Goal: Task Accomplishment & Management: Use online tool/utility

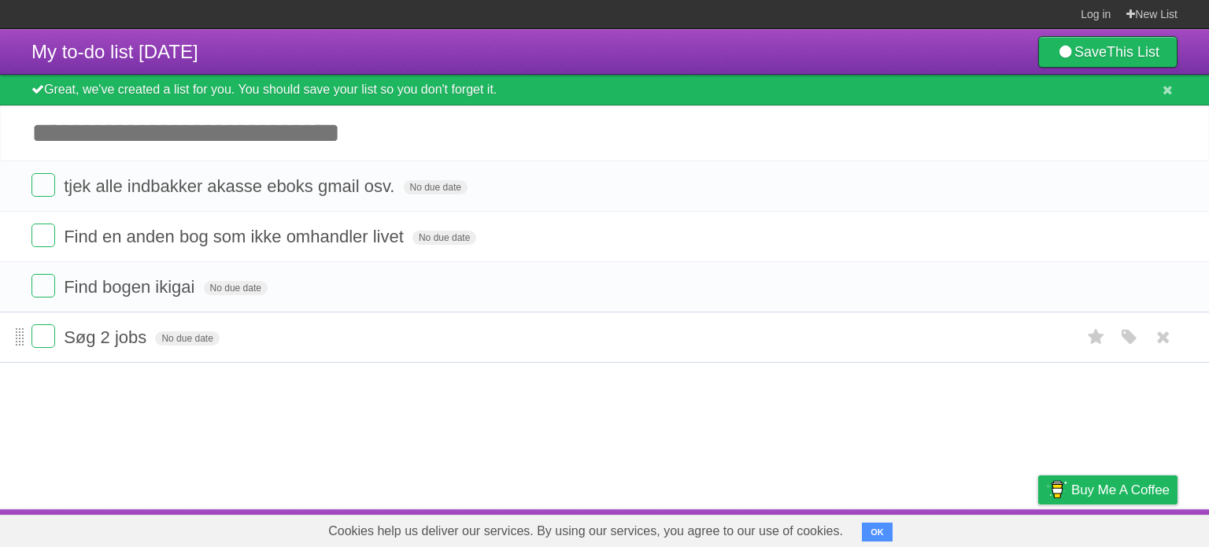
click at [17, 337] on span at bounding box center [20, 337] width 9 height 19
click at [1152, 334] on icon at bounding box center [1163, 337] width 22 height 26
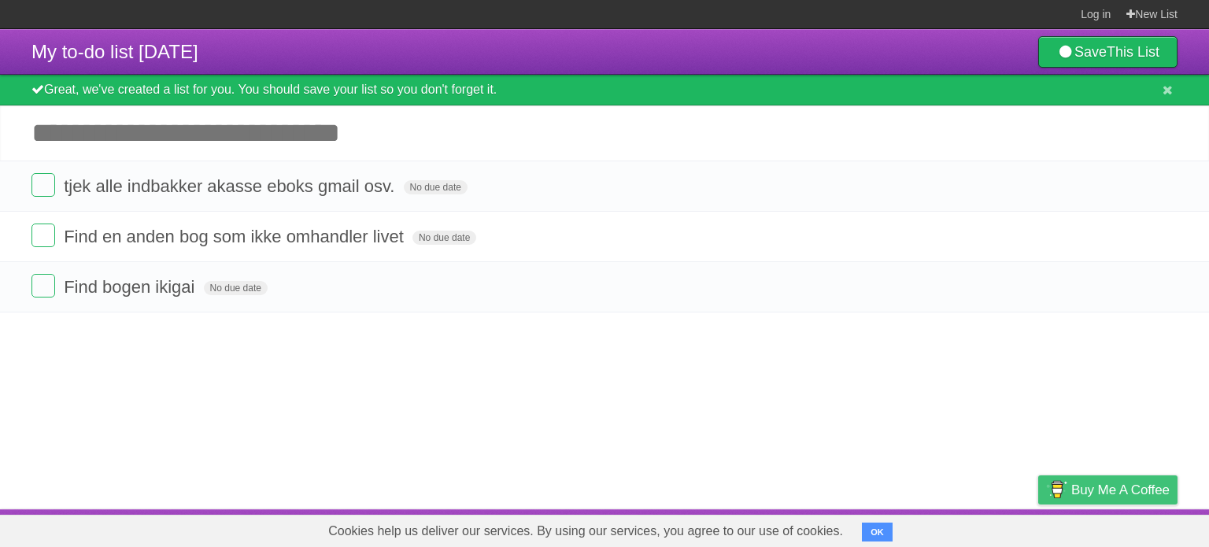
click at [1081, 493] on span "Buy me a coffee" at bounding box center [1120, 490] width 98 height 28
click at [249, 128] on input "Add another task" at bounding box center [604, 132] width 1209 height 55
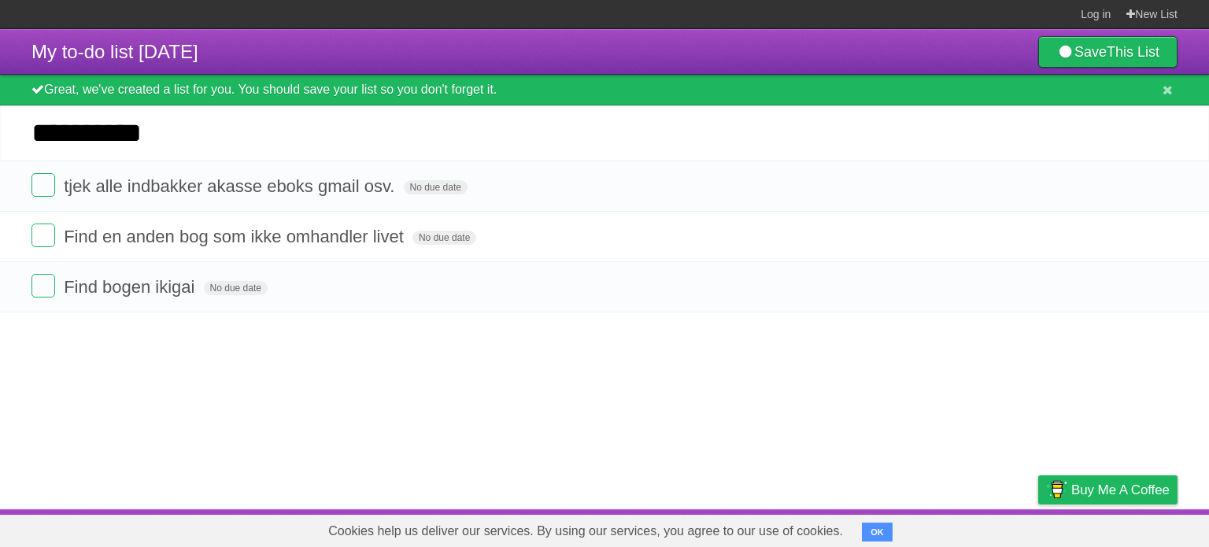
type input "**********"
click input "*********" at bounding box center [0, 0] width 0 height 0
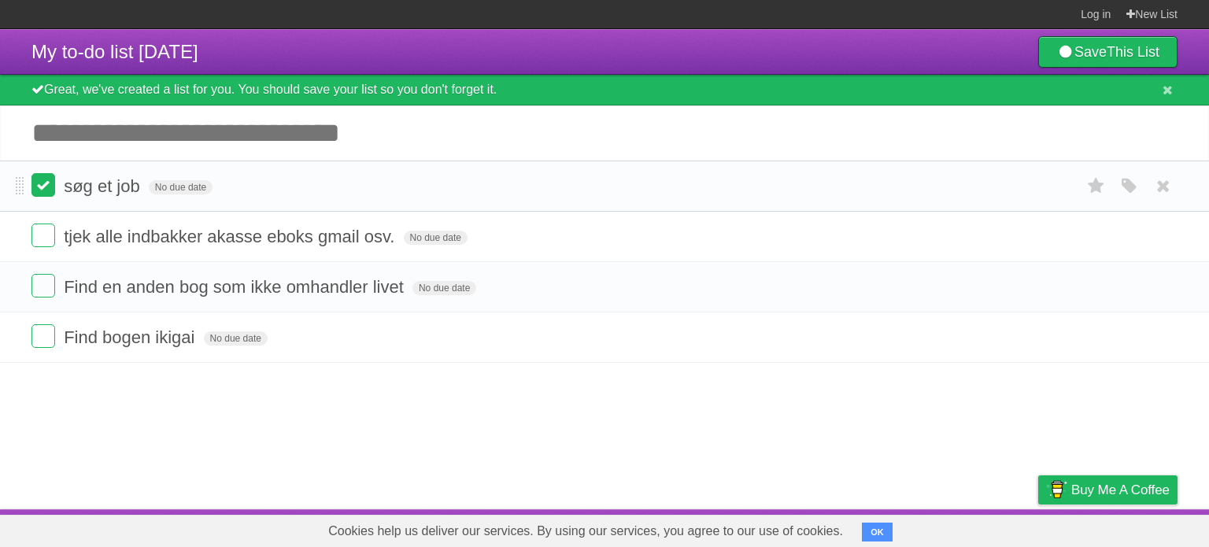
click at [38, 188] on label at bounding box center [43, 185] width 24 height 24
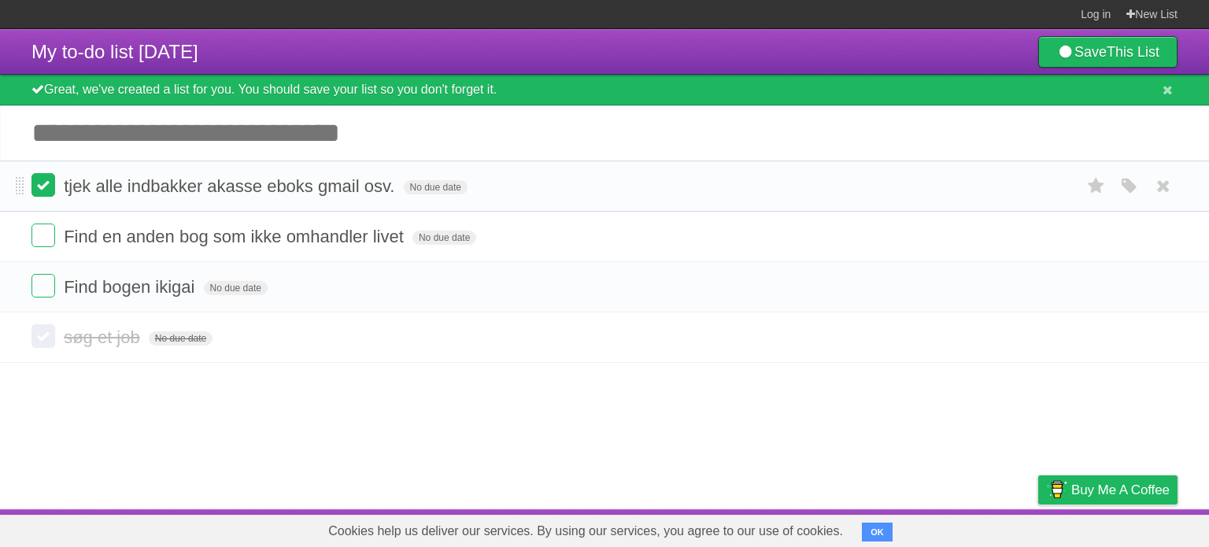
click at [49, 196] on label at bounding box center [43, 185] width 24 height 24
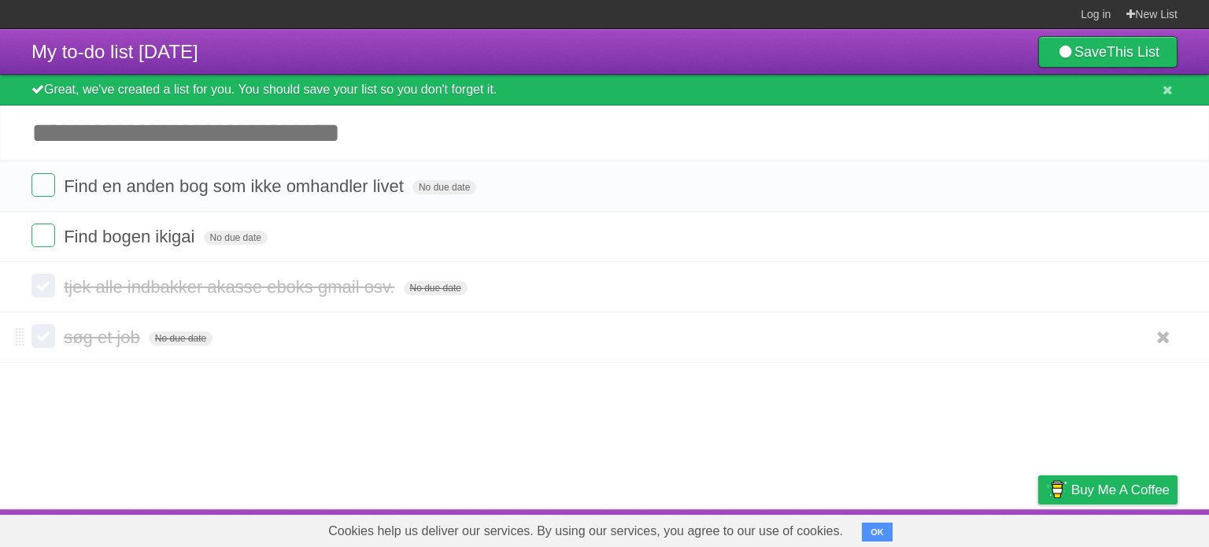
drag, startPoint x: 954, startPoint y: 368, endPoint x: 849, endPoint y: 346, distance: 107.0
click at [941, 361] on article "My to-do list [DATE] Save This List Great, we've created a list for you. You sh…" at bounding box center [604, 269] width 1209 height 480
click at [38, 242] on label at bounding box center [43, 236] width 24 height 24
click at [38, 186] on label at bounding box center [43, 185] width 24 height 24
